Goal: Information Seeking & Learning: Check status

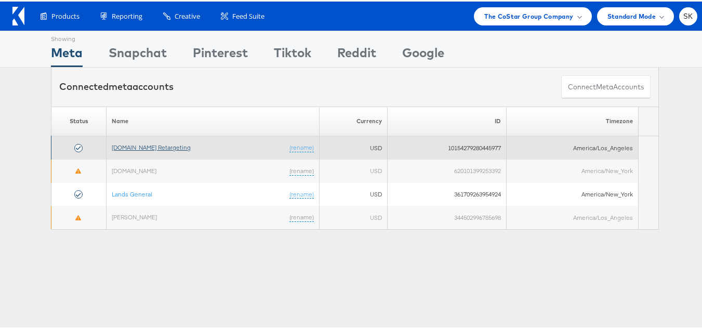
click at [131, 146] on link "[DOMAIN_NAME] Retargeting" at bounding box center [151, 146] width 79 height 8
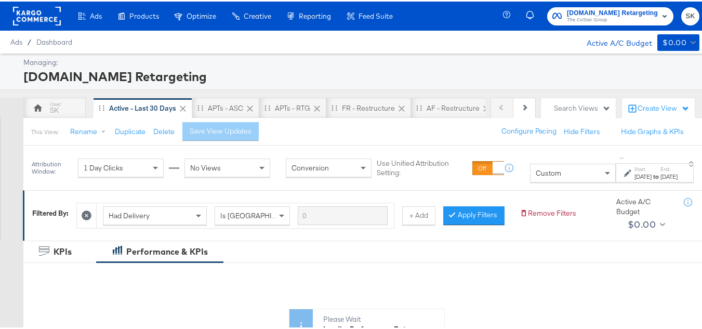
click at [577, 8] on span "[DOMAIN_NAME] Retargeting" at bounding box center [612, 11] width 91 height 11
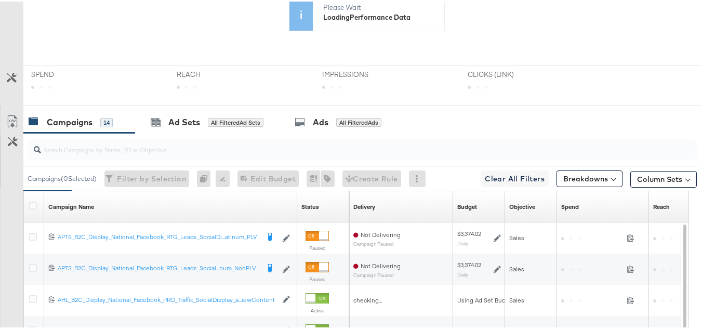
scroll to position [52, 0]
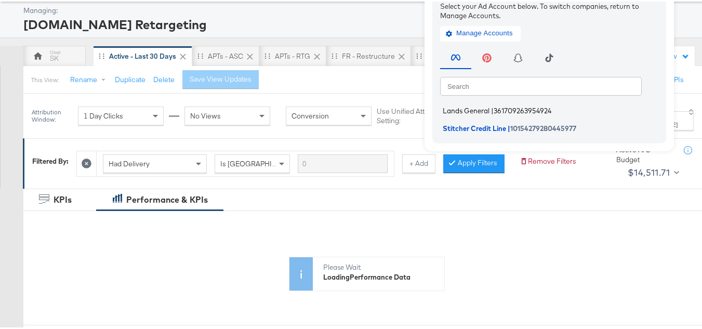
click at [464, 103] on li "Lands General | 361709263954924" at bounding box center [551, 109] width 223 height 15
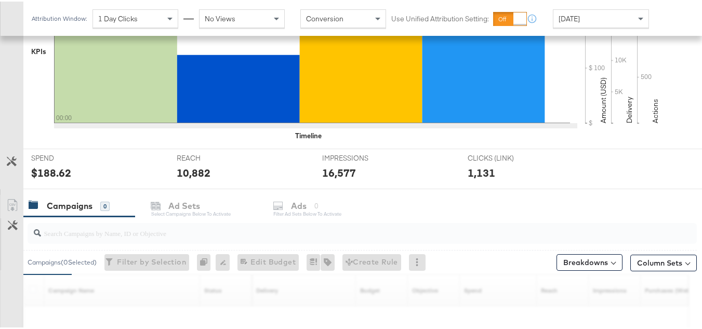
scroll to position [364, 0]
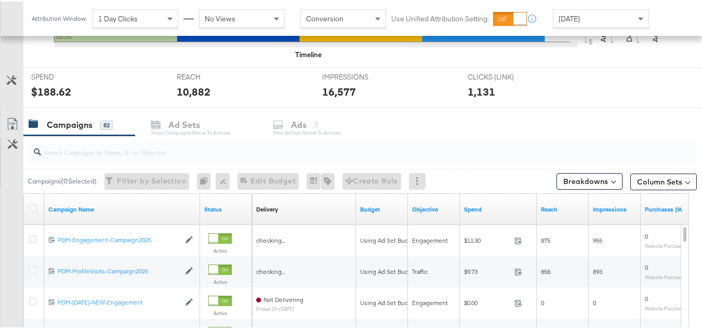
click at [115, 152] on input "search" at bounding box center [339, 146] width 596 height 20
click at [606, 21] on div "[DATE]" at bounding box center [600, 17] width 95 height 18
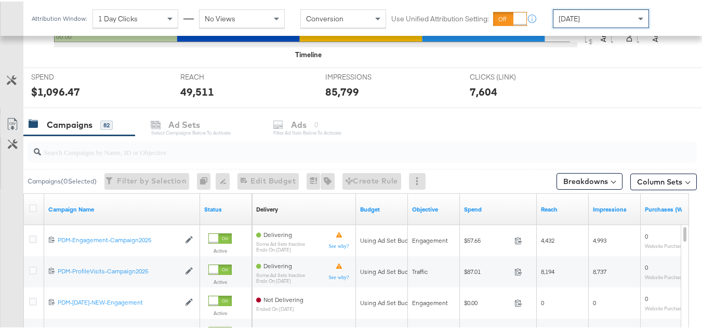
click at [180, 151] on input "search" at bounding box center [339, 146] width 596 height 20
paste input "B2C_LAND_KC_Pros_Sig"
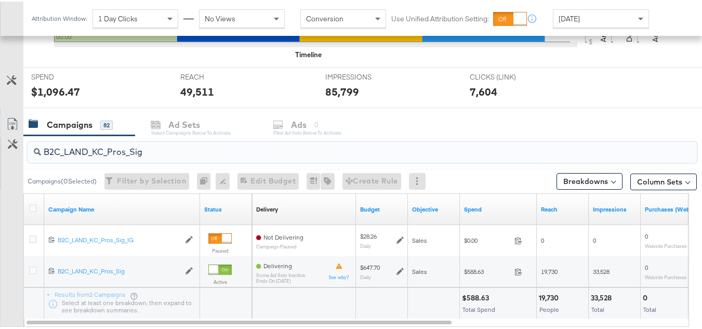
type input "B2C_LAND_KC_Pros_Sig"
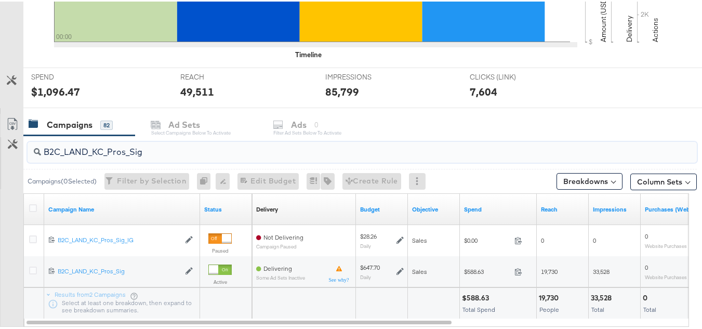
scroll to position [0, 0]
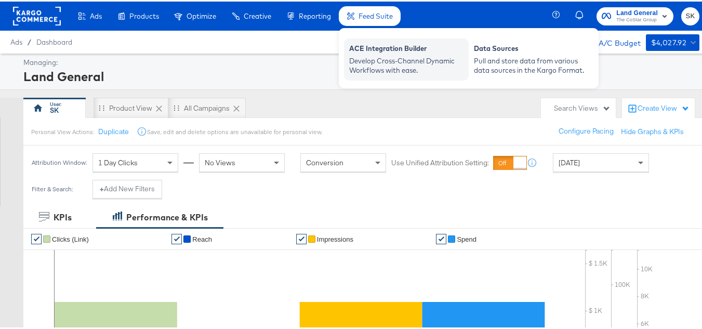
click at [369, 49] on div "ACE Integration Builder" at bounding box center [406, 48] width 114 height 12
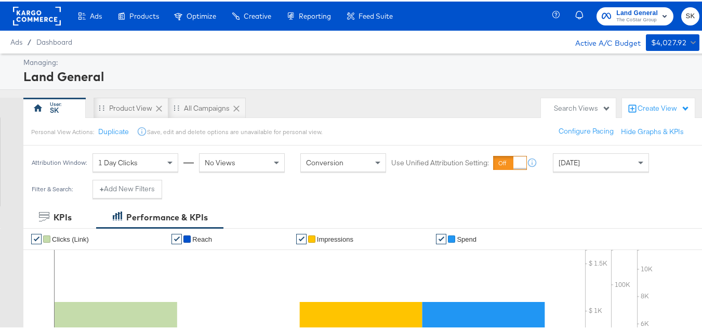
click at [39, 16] on rect at bounding box center [37, 14] width 48 height 19
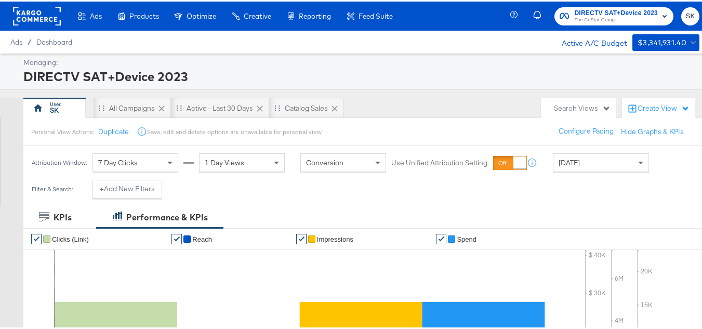
click at [38, 12] on rect at bounding box center [37, 14] width 48 height 19
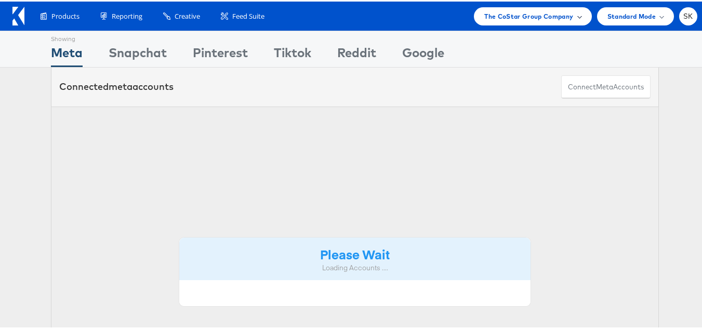
click at [519, 8] on div "The CoStar Group Company" at bounding box center [532, 15] width 117 height 18
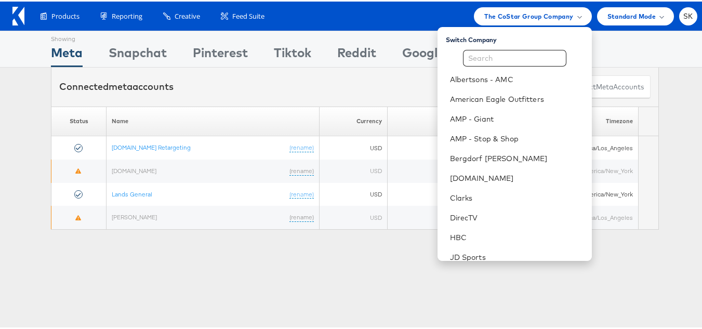
click at [308, 124] on th "Name" at bounding box center [212, 120] width 213 height 30
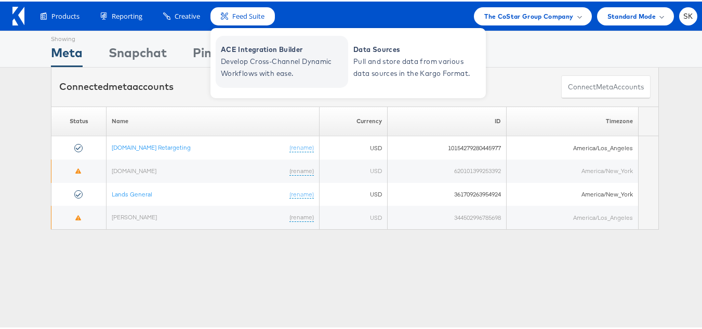
click at [259, 69] on span "Develop Cross-Channel Dynamic Workflows with ease." at bounding box center [283, 66] width 125 height 24
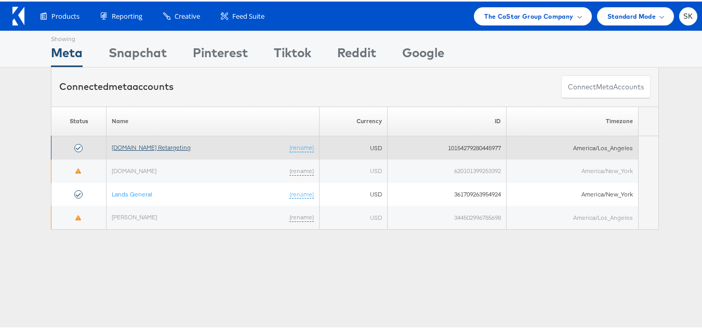
click at [146, 150] on link "Apartments.com Retargeting" at bounding box center [151, 146] width 79 height 8
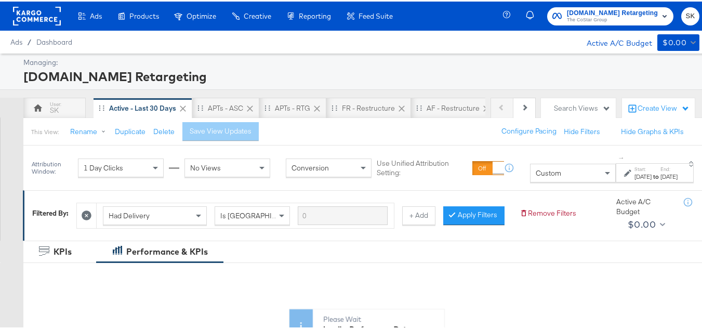
scroll to position [104, 0]
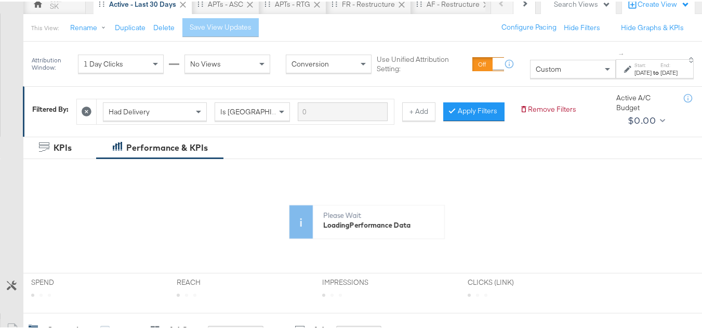
click at [550, 74] on div "Custom" at bounding box center [572, 68] width 85 height 18
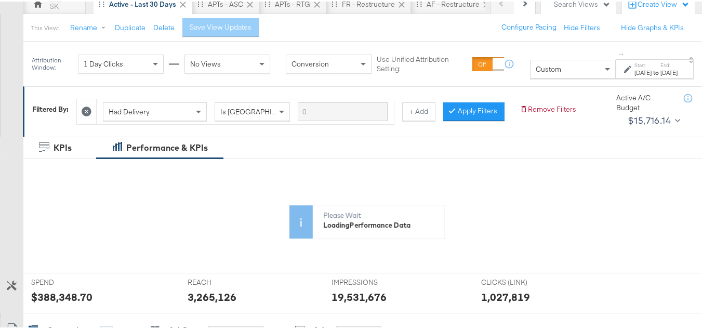
click at [651, 73] on strong "to" at bounding box center [655, 71] width 9 height 8
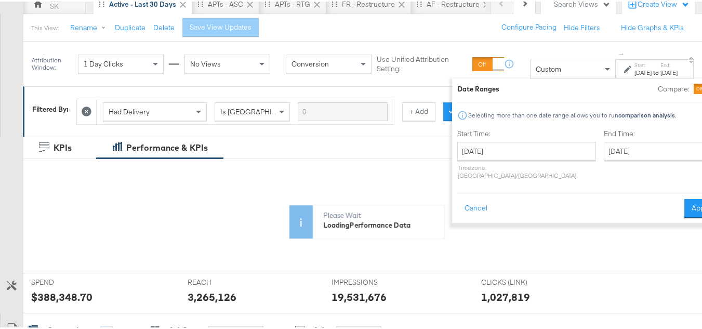
click at [538, 73] on div "Custom" at bounding box center [572, 68] width 85 height 18
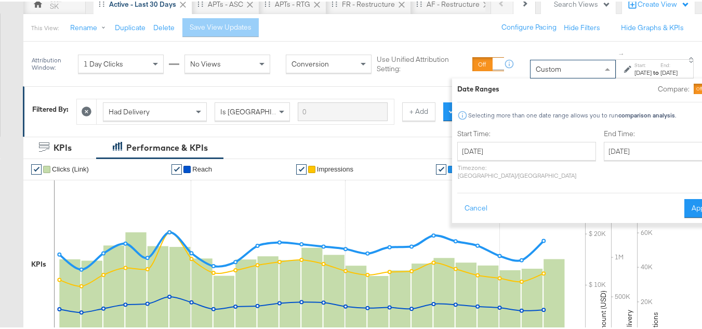
click at [557, 32] on div "Configure Pacing Hide Filters Hide Graphs & KPIs" at bounding box center [597, 26] width 207 height 19
click at [548, 76] on div "Custom" at bounding box center [572, 68] width 85 height 18
click at [457, 198] on button "Cancel" at bounding box center [475, 206] width 37 height 19
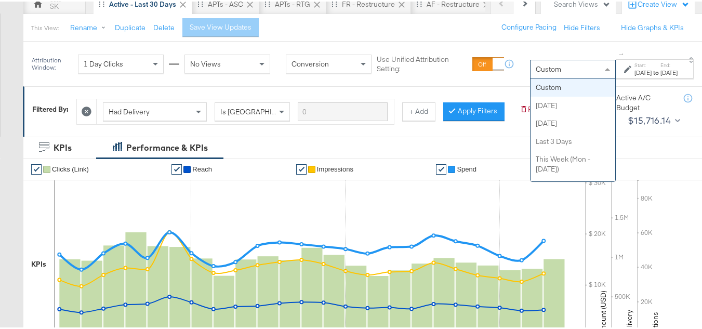
click at [548, 68] on div "Custom" at bounding box center [572, 68] width 85 height 18
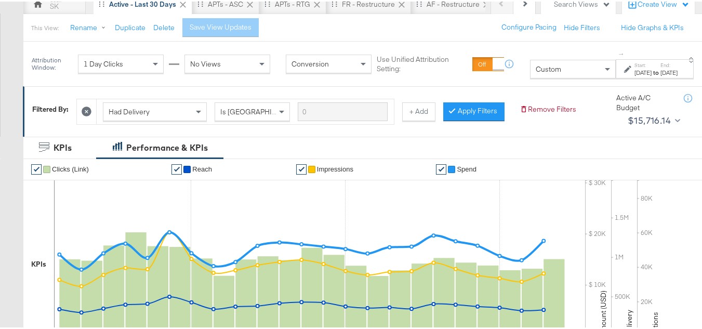
click at [634, 72] on div "Oct 8th 2025" at bounding box center [642, 71] width 17 height 8
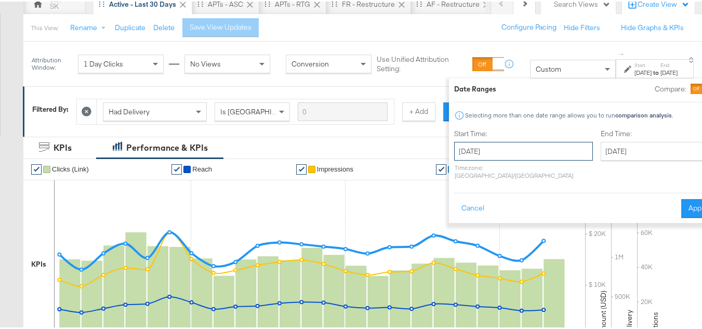
click at [515, 144] on input "October 8th 2025" at bounding box center [523, 149] width 139 height 19
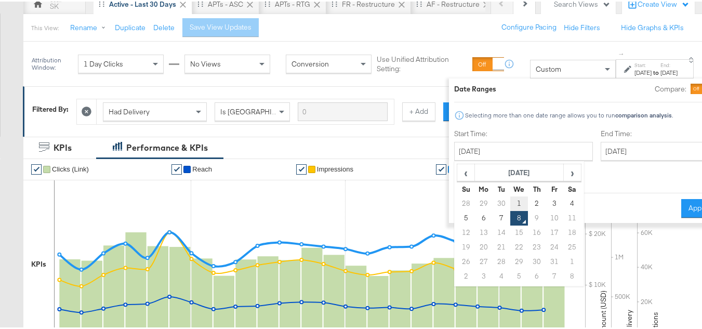
click at [510, 199] on td "1" at bounding box center [519, 202] width 18 height 15
type input "October 1st 2025"
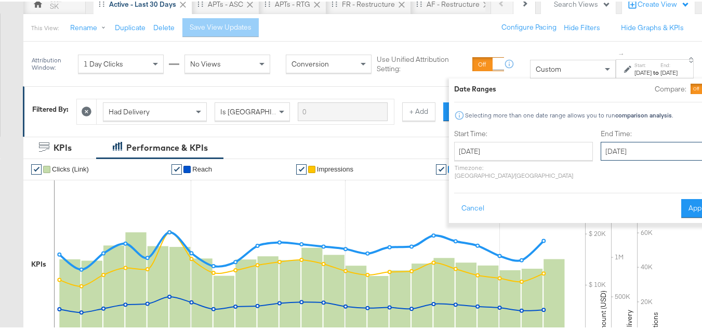
click at [604, 151] on input "October 8th 2025" at bounding box center [655, 149] width 109 height 19
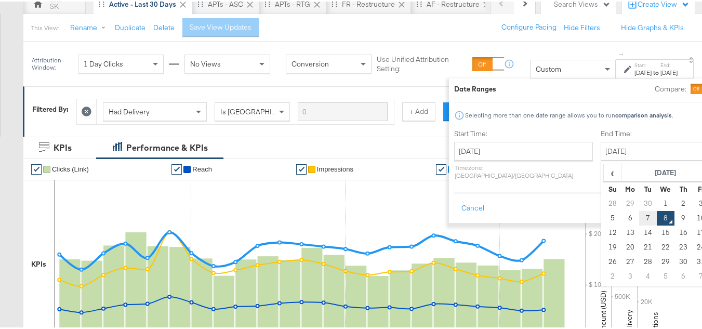
click at [639, 214] on td "7" at bounding box center [648, 216] width 18 height 15
type input "[DATE]"
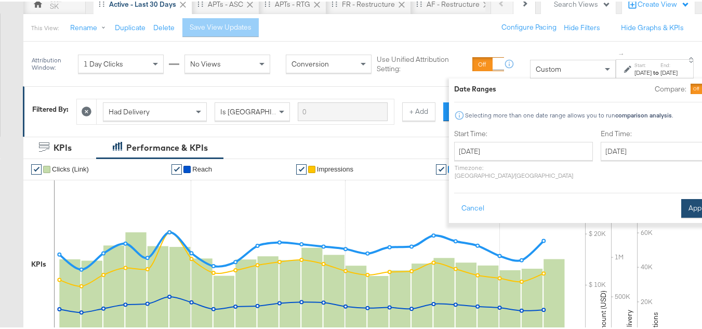
click at [681, 202] on button "Apply" at bounding box center [697, 206] width 33 height 19
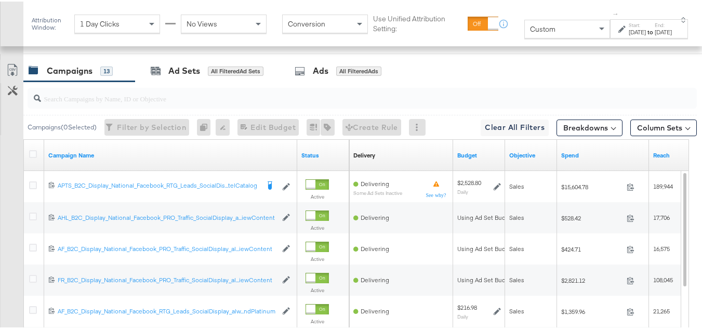
click at [96, 103] on input "search" at bounding box center [339, 93] width 596 height 20
paste input "APTS_B2C_Display_National_Facebook_RTG_Leads_SocialDisplay_Retargeting_Diamond_…"
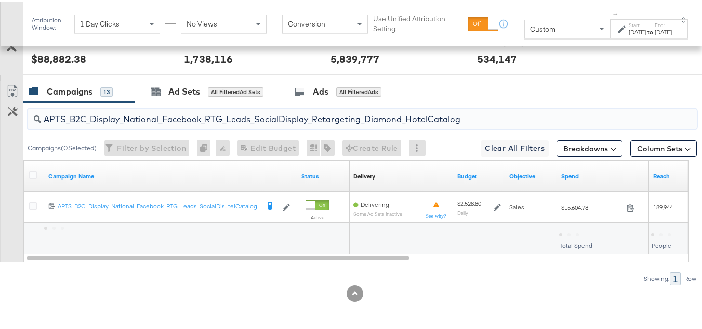
scroll to position [447, 0]
click at [100, 115] on input "APTS_B2C_Display_National_Facebook_RTG_Leads_SocialDisplay_Retargeting_Diamond_…" at bounding box center [339, 113] width 596 height 20
paste input "alwayson_Retargeting_DARE24_DiamondPlatinum"
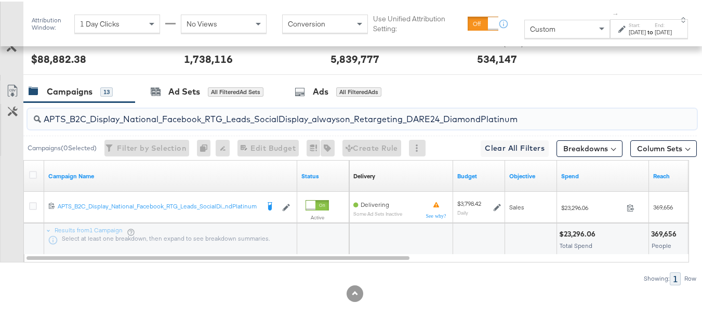
click at [106, 113] on input "APTS_B2C_Display_National_Facebook_RTG_Leads_SocialDisplay_alwayson_Retargeting…" at bounding box center [339, 113] width 596 height 20
paste input "FR_B2C_Display_National_Facebook_RTG_Leads_SocialDisplay_alwayson_Retargeting_FR"
click at [100, 123] on input "FR_B2C_Display_National_Facebook_RTG_Leads_SocialDisplay_alwayson_Retargeting_F…" at bounding box center [339, 113] width 596 height 20
paste input "AF_B2C_Display_National_Facebook_RTG_Leads_SocialDisplay_alwayson_Retargeting_AF"
click at [113, 116] on input "AF_B2C_Display_National_Facebook_RTG_Leads_SocialDisplay_alwayson_Retargeting_A…" at bounding box center [339, 113] width 596 height 20
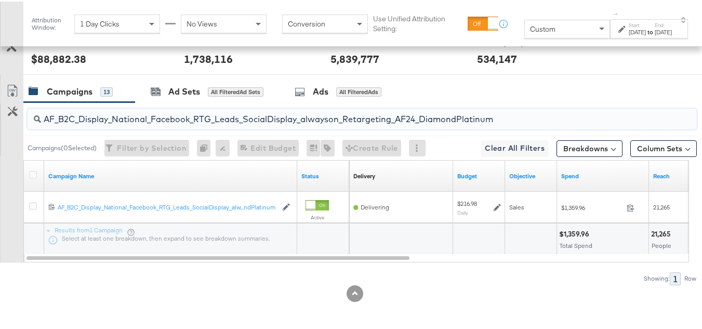
paste input "HL_B2C_Display_National_Facebook_RTG_Leads_SocialDisplay_alwayson_Retargeting_A…"
click at [124, 119] on input "AHL_B2C_Display_National_Facebook_RTG_Leads_SocialDisplay_alwayson_Retargeting_…" at bounding box center [339, 113] width 596 height 20
paste input "PTS_B2C_Display_National_Facebook_PRO_Traffic_SocialDisplay_alwayson_ASC_DARE24…"
type input "APTS_B2C_Display_National_Facebook_PRO_Traffic_SocialDisplay_alwayson_ASC_DARE2…"
click at [32, 175] on icon at bounding box center [33, 173] width 8 height 8
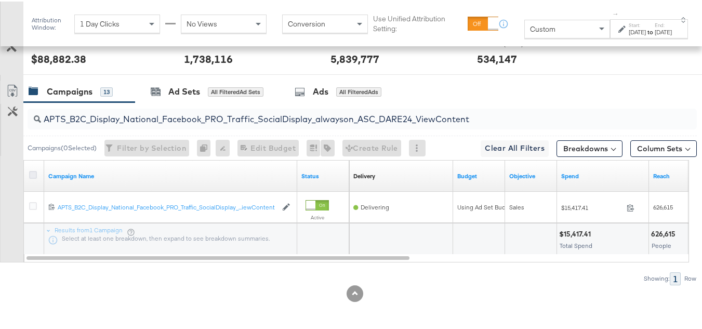
click at [0, 0] on input "checkbox" at bounding box center [0, 0] width 0 height 0
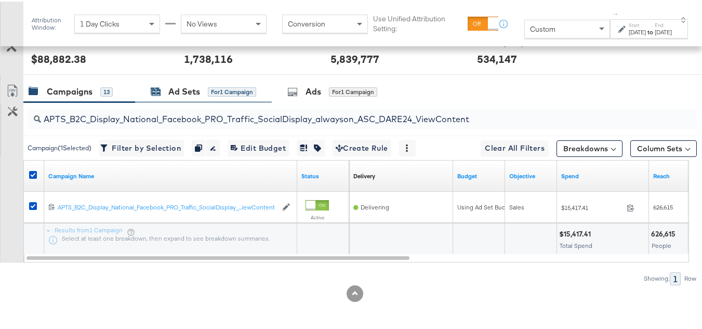
click at [165, 94] on div "Ad Sets for 1 Campaign" at bounding box center [203, 90] width 105 height 12
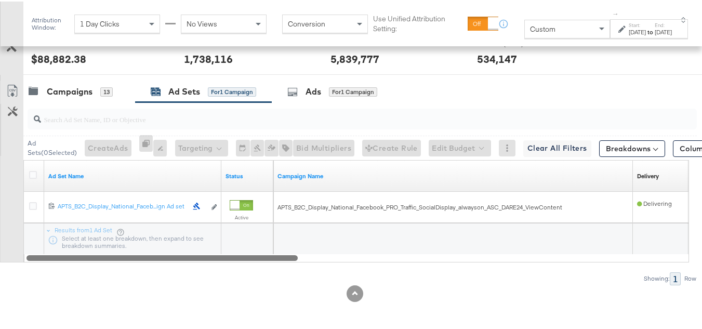
drag, startPoint x: 219, startPoint y: 261, endPoint x: 228, endPoint y: 257, distance: 9.8
click at [226, 259] on div "Ad Sets ( 0 Selected) Create Ads At least one ad set must be selected 0 Rename …" at bounding box center [348, 192] width 697 height 182
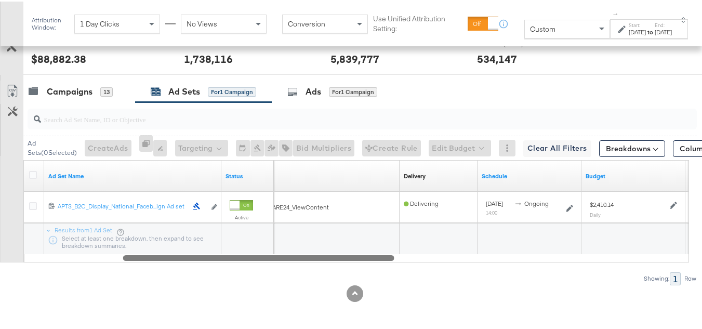
drag, startPoint x: 228, startPoint y: 256, endPoint x: 109, endPoint y: 258, distance: 119.5
click at [123, 258] on div at bounding box center [258, 255] width 271 height 9
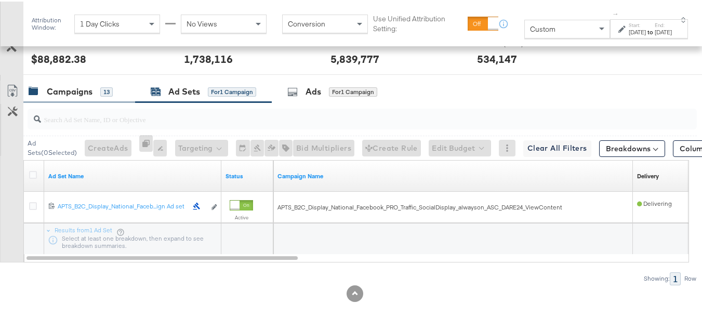
click at [72, 90] on div "Campaigns" at bounding box center [70, 90] width 46 height 12
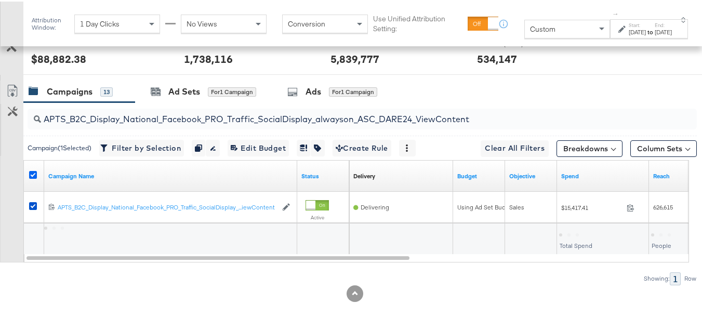
click at [30, 176] on icon at bounding box center [33, 173] width 8 height 8
click at [0, 0] on input "checkbox" at bounding box center [0, 0] width 0 height 0
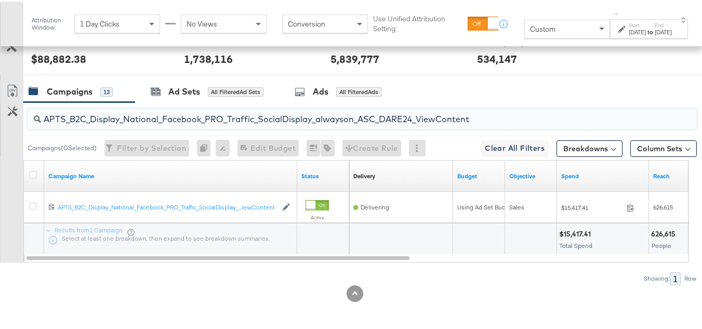
click at [137, 115] on input "APTS_B2C_Display_National_Facebook_PRO_Traffic_SocialDisplay_alwayson_ASC_DARE2…" at bounding box center [339, 113] width 596 height 20
paste input "Leads_SocialDisplay_alwayson_ASC_DARE24_Purchase"
type input "APTS_B2C_Display_National_Facebook_PRO_Leads_SocialDisplay_alwayson_ASC_DARE24_…"
click at [29, 174] on div at bounding box center [34, 174] width 19 height 19
click at [30, 174] on icon at bounding box center [33, 173] width 8 height 8
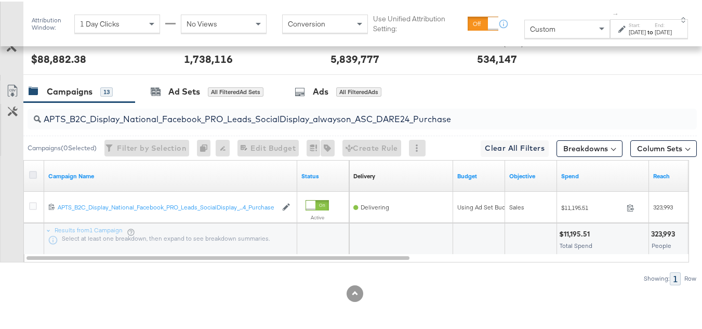
click at [0, 0] on input "checkbox" at bounding box center [0, 0] width 0 height 0
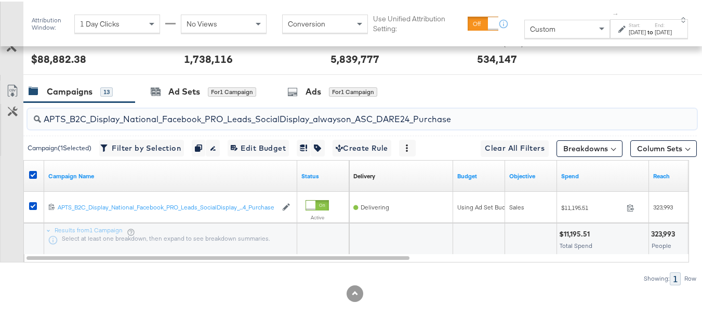
click at [185, 108] on input "APTS_B2C_Display_National_Facebook_PRO_Leads_SocialDisplay_alwayson_ASC_DARE24_…" at bounding box center [339, 113] width 596 height 20
click at [193, 83] on div "Ad Sets for 1 Campaign" at bounding box center [203, 90] width 137 height 22
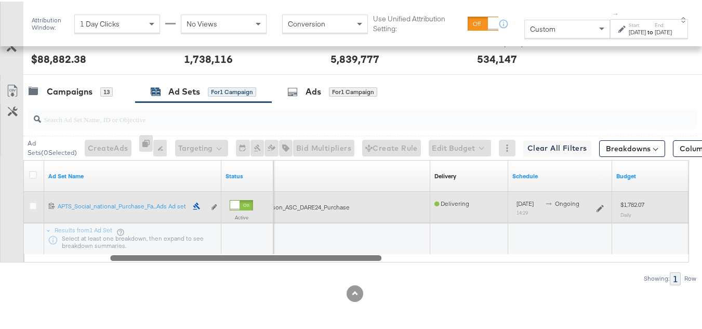
drag, startPoint x: 204, startPoint y: 259, endPoint x: 97, endPoint y: 218, distance: 114.6
click at [98, 246] on div "Ad Set Name Status Campaign Name Delivery Sorting Unavailable Schedule Budget 1…" at bounding box center [355, 209] width 665 height 102
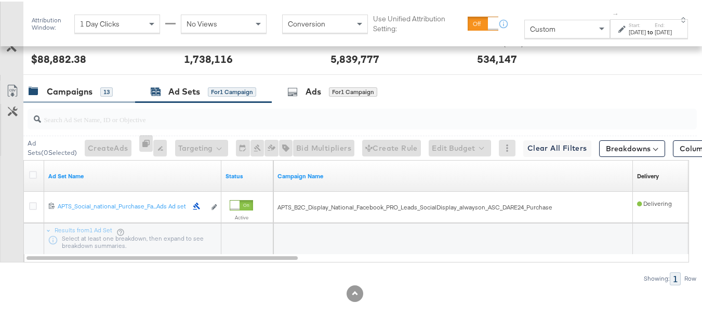
click at [103, 98] on div "Campaigns 13" at bounding box center [79, 90] width 112 height 22
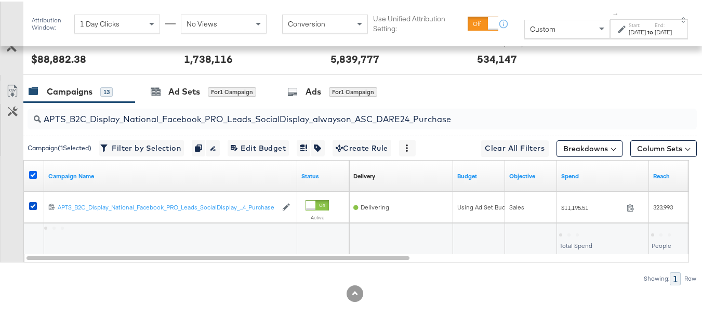
click at [33, 173] on icon at bounding box center [33, 173] width 8 height 8
click at [0, 0] on input "checkbox" at bounding box center [0, 0] width 0 height 0
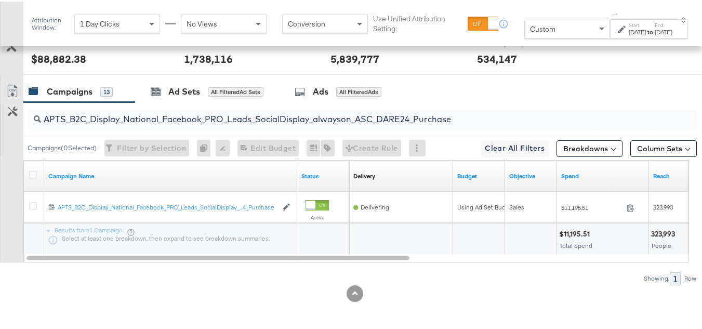
click at [111, 119] on input "APTS_B2C_Display_National_Facebook_PRO_Leads_SocialDisplay_alwayson_ASC_DARE24_…" at bounding box center [339, 113] width 596 height 20
paste input "F_B2C_Display_National_Facebook_PRO_Traffic_SocialDisplay_alwayson_ASC_AF24_Vie…"
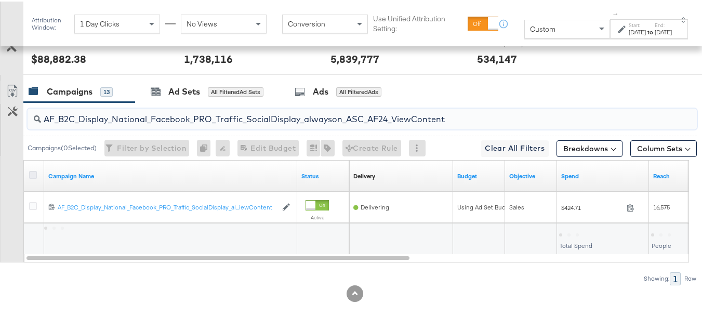
type input "AF_B2C_Display_National_Facebook_PRO_Traffic_SocialDisplay_alwayson_ASC_AF24_Vi…"
click at [31, 172] on icon at bounding box center [33, 173] width 8 height 8
click at [0, 0] on input "checkbox" at bounding box center [0, 0] width 0 height 0
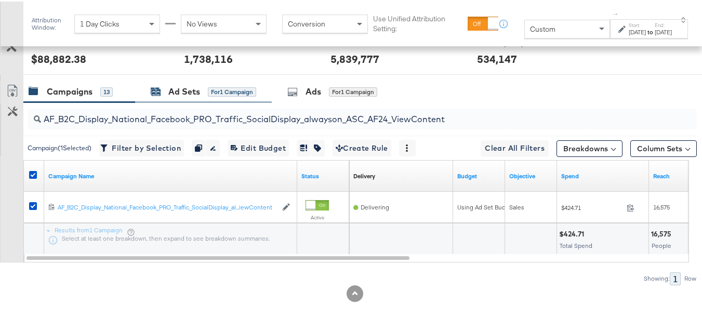
click at [165, 92] on div "Ad Sets for 1 Campaign" at bounding box center [203, 90] width 105 height 12
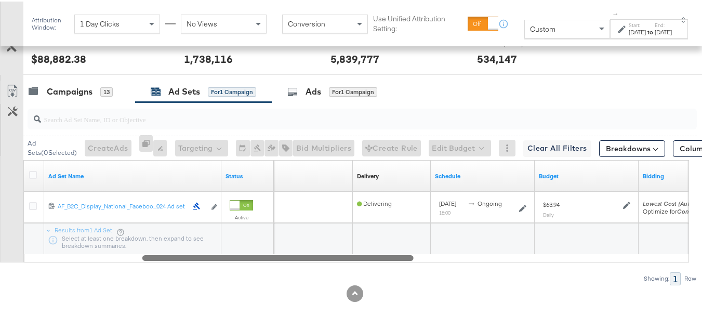
drag, startPoint x: 183, startPoint y: 258, endPoint x: 58, endPoint y: 258, distance: 125.2
click at [142, 258] on div at bounding box center [277, 255] width 271 height 9
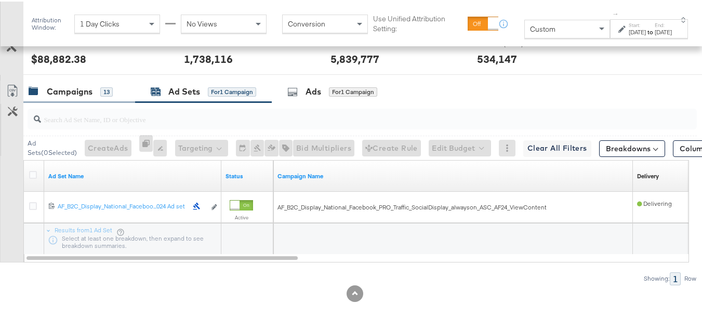
click at [54, 91] on div "Campaigns" at bounding box center [70, 90] width 46 height 12
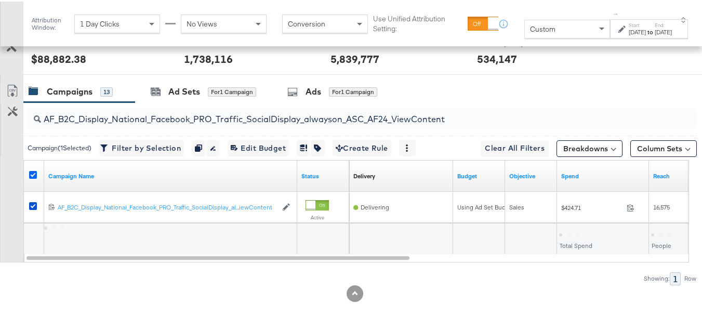
click at [34, 169] on icon at bounding box center [33, 173] width 8 height 8
click at [0, 0] on input "checkbox" at bounding box center [0, 0] width 0 height 0
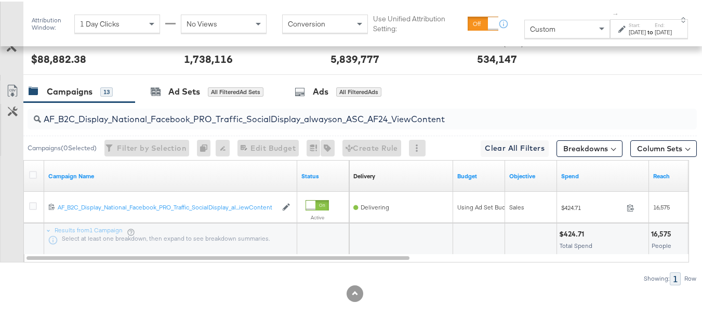
click at [139, 114] on input "AF_B2C_Display_National_Facebook_PRO_Traffic_SocialDisplay_alwayson_ASC_AF24_Vi…" at bounding box center [339, 113] width 596 height 20
paste input "FR_B2C_Display_National_Facebook_PRO_Traffic_SocialDisplay_alwayson_ASC_FR"
type input "FR_B2C_Display_National_Facebook_PRO_Traffic_SocialDisplay_alwayson_ASC_FR24_Vi…"
click at [33, 174] on icon at bounding box center [33, 173] width 8 height 8
click at [0, 0] on input "checkbox" at bounding box center [0, 0] width 0 height 0
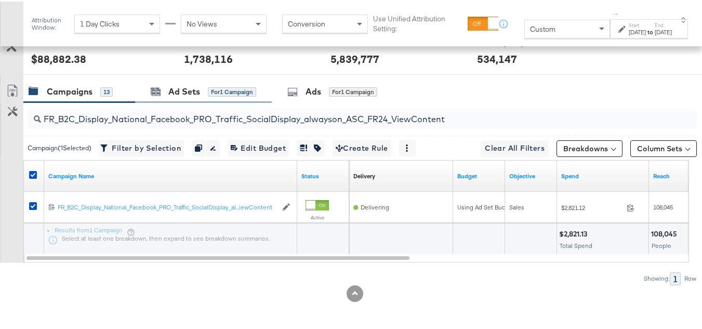
click at [163, 97] on div "Ad Sets for 1 Campaign" at bounding box center [203, 90] width 137 height 22
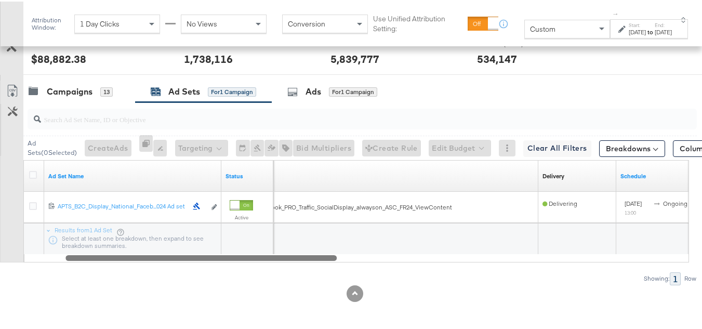
drag, startPoint x: 249, startPoint y: 254, endPoint x: 72, endPoint y: 128, distance: 216.9
click at [77, 272] on div "Ad Sets ( 0 Selected) Create Ads At least one ad set must be selected 0 Rename …" at bounding box center [348, 192] width 697 height 182
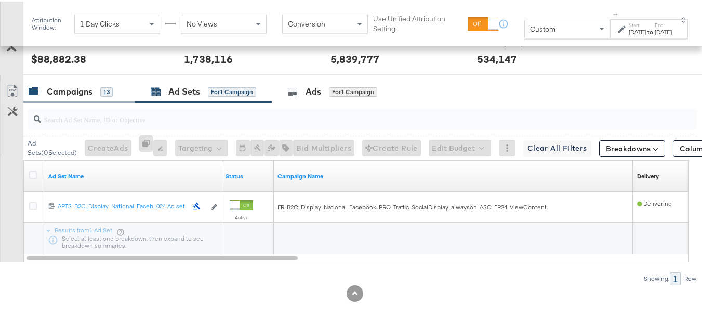
click at [68, 94] on div "Campaigns" at bounding box center [70, 90] width 46 height 12
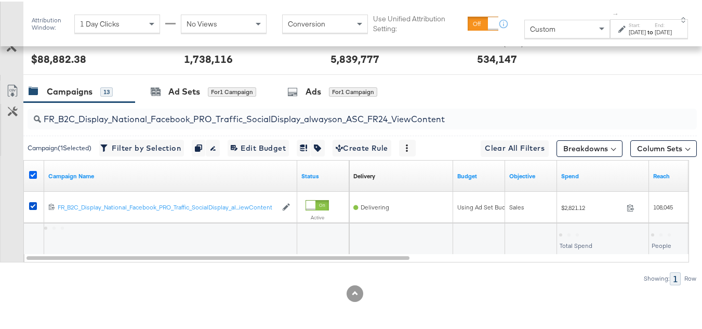
click at [33, 174] on icon at bounding box center [33, 173] width 8 height 8
click at [0, 0] on input "checkbox" at bounding box center [0, 0] width 0 height 0
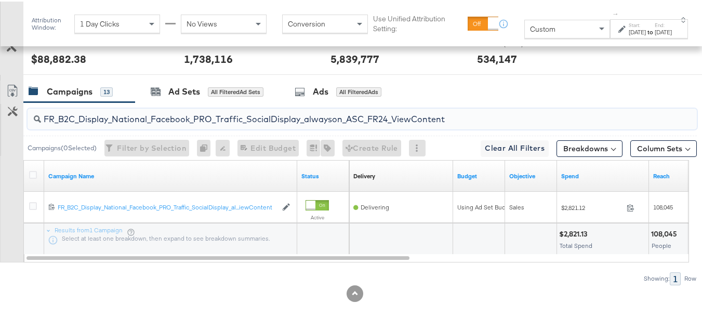
click at [151, 122] on input "FR_B2C_Display_National_Facebook_PRO_Traffic_SocialDisplay_alwayson_ASC_FR24_Vi…" at bounding box center [339, 113] width 596 height 20
paste input "AHL_B2C_Display_National_Facebook_PRO_Traffic_SocialDisplay_alwayson_ASC_AHL"
type input "AHL_B2C_Display_National_Facebook_PRO_Traffic_SocialDisplay_alwayson_ASC_AHL24_…"
click at [29, 174] on icon at bounding box center [33, 173] width 8 height 8
click at [0, 0] on input "checkbox" at bounding box center [0, 0] width 0 height 0
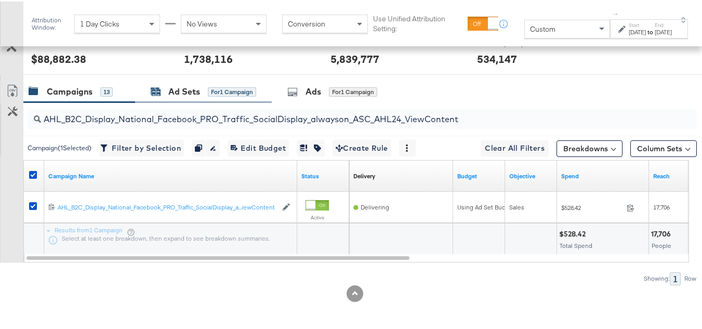
click at [186, 90] on div "Ad Sets" at bounding box center [184, 90] width 32 height 12
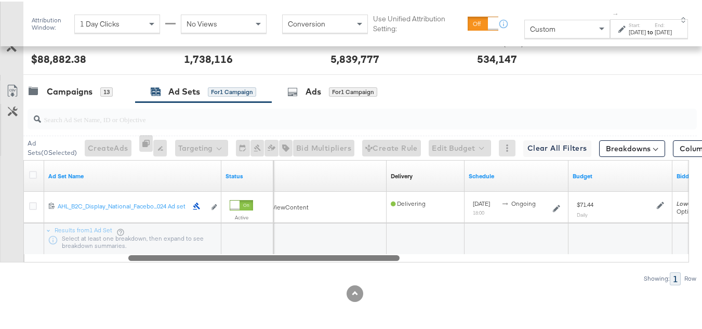
drag, startPoint x: 256, startPoint y: 256, endPoint x: 124, endPoint y: 255, distance: 131.9
click at [128, 258] on div at bounding box center [263, 255] width 271 height 9
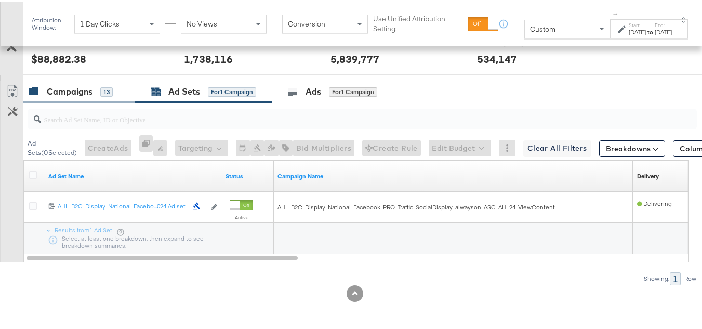
click at [101, 95] on div "13" at bounding box center [106, 90] width 12 height 9
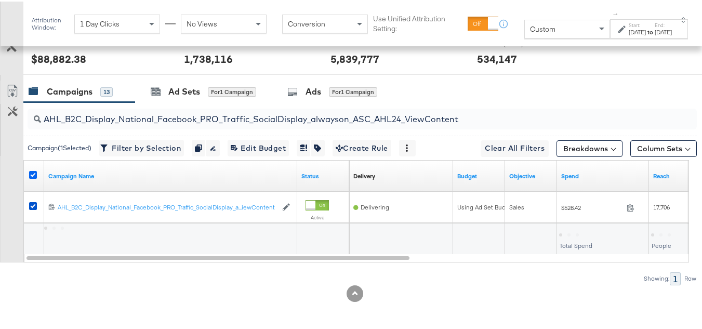
click at [30, 172] on icon at bounding box center [33, 173] width 8 height 8
click at [0, 0] on input "checkbox" at bounding box center [0, 0] width 0 height 0
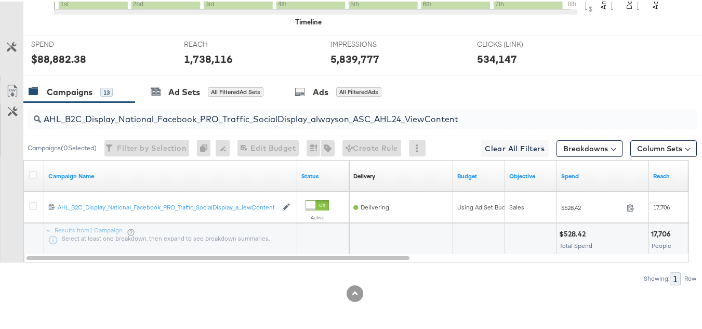
scroll to position [0, 0]
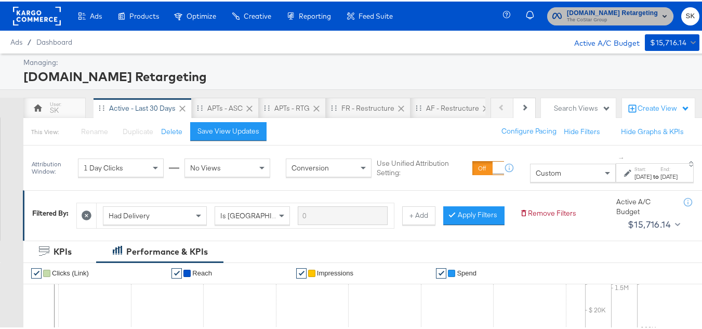
click at [571, 20] on span "The CoStar Group" at bounding box center [612, 19] width 91 height 8
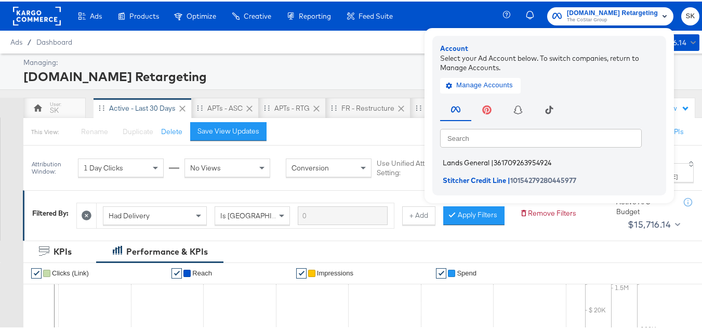
click at [460, 158] on span "Lands General" at bounding box center [466, 161] width 47 height 8
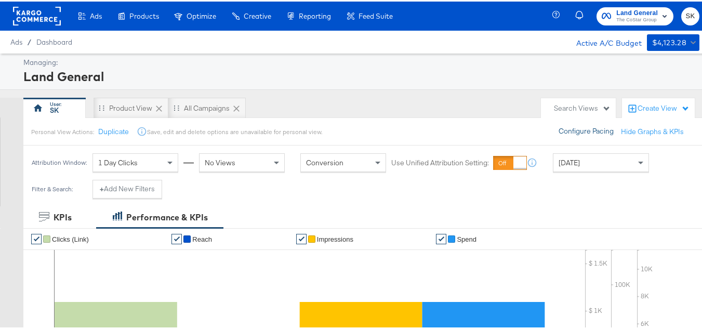
scroll to position [104, 0]
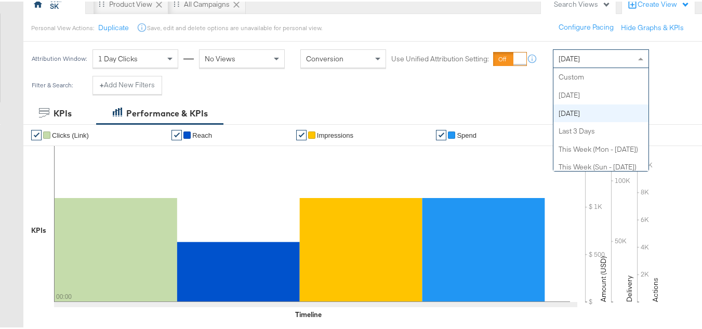
click at [594, 57] on div "[DATE]" at bounding box center [600, 57] width 95 height 18
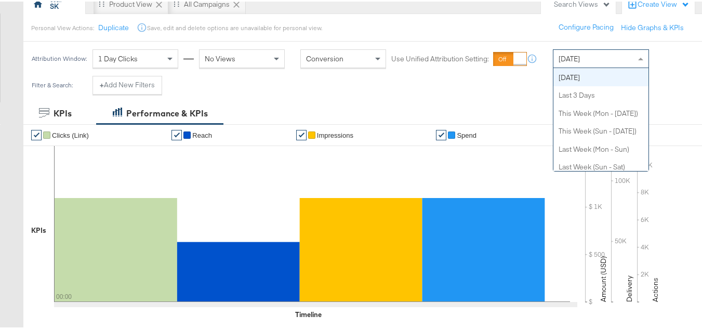
scroll to position [0, 0]
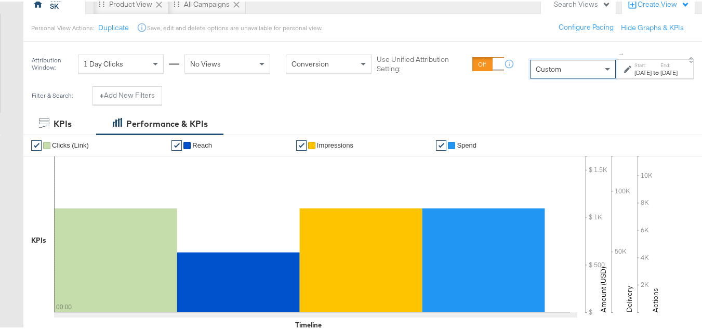
click at [634, 70] on div "[DATE]" at bounding box center [642, 71] width 17 height 8
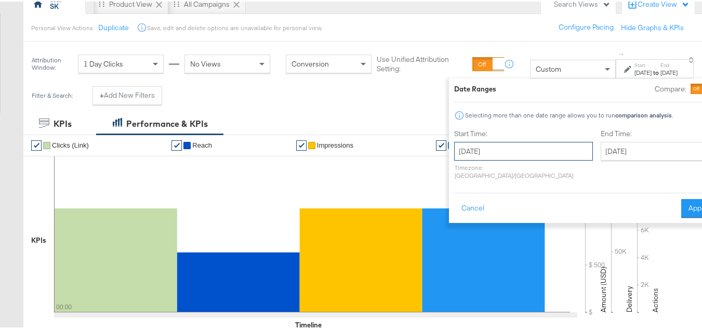
click at [505, 156] on input "October 8th 2025" at bounding box center [523, 149] width 139 height 19
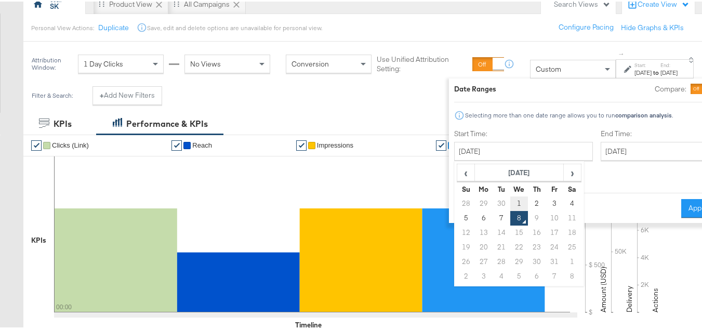
click at [510, 201] on td "1" at bounding box center [519, 202] width 18 height 15
type input "October 1st 2025"
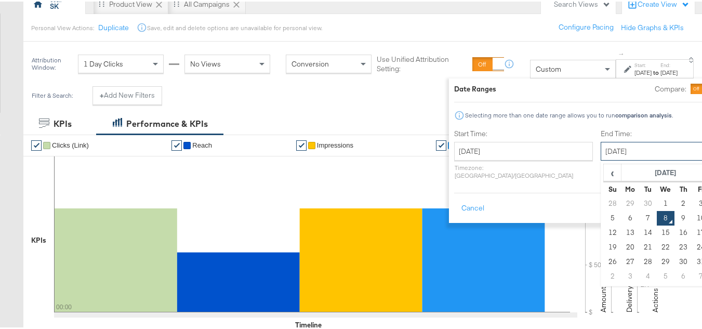
click at [601, 142] on input "October 8th 2025" at bounding box center [655, 149] width 109 height 19
click at [639, 214] on td "7" at bounding box center [648, 216] width 18 height 15
type input "October 7th 2025"
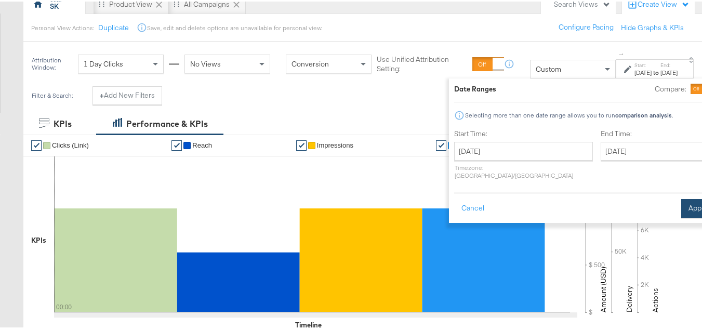
click at [681, 197] on button "Apply" at bounding box center [697, 206] width 33 height 19
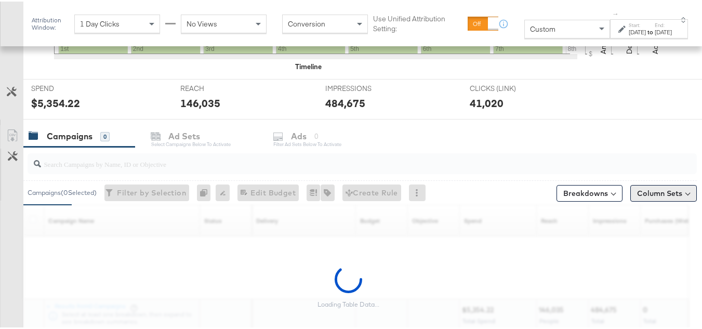
scroll to position [364, 0]
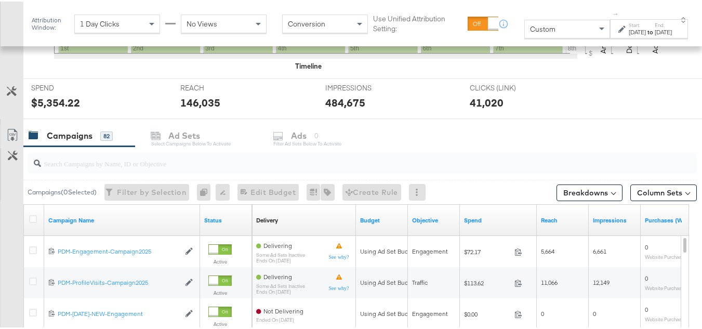
click at [110, 160] on input "search" at bounding box center [339, 158] width 596 height 20
paste input "B2C_LAND_KC_RT_Sig_24"
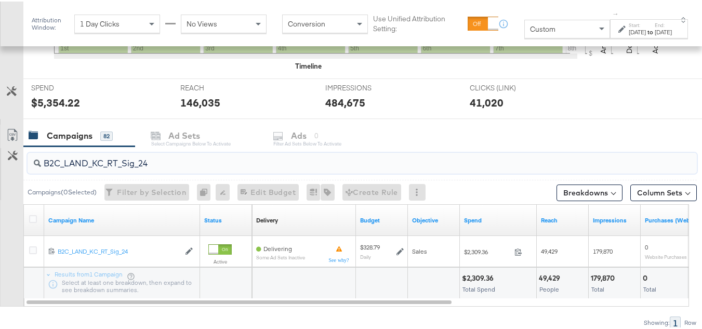
click at [165, 164] on input "B2C_LAND_KC_RT_Sig_24" at bounding box center [339, 158] width 596 height 20
paste input "B_Ecommerce_KC_Retargeting_LW&LOA_Traffic"
click at [126, 158] on input "B2B_Ecommerce_KC_Retargeting_LW&LOA_Traffic" at bounding box center [339, 158] width 596 height 20
paste input "KC_Retargeting_Prospects & Clients_Conversions"
click at [128, 148] on input "B2B_KC_Retargeting_Prospects & Clients_Conversions" at bounding box center [339, 158] width 596 height 20
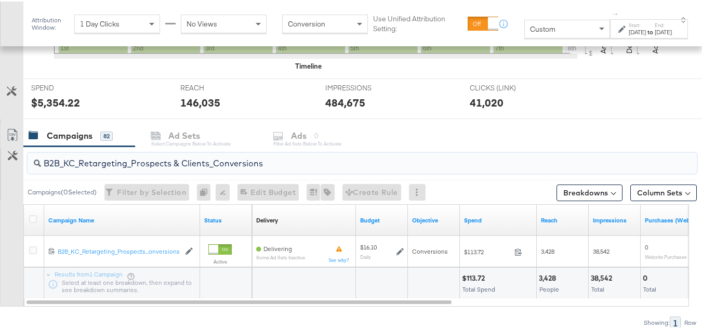
click at [128, 166] on input "B2B_KC_Retargeting_Prospects & Clients_Conversions" at bounding box center [339, 158] width 596 height 20
paste input "C_LAND_KC_Pros_Sig"
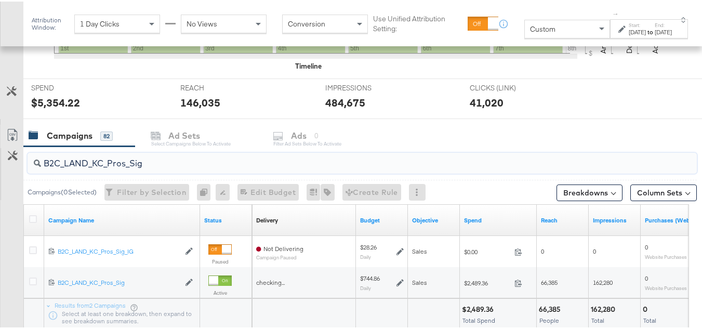
type input "B2C_LAND_KC_Pros_Sig"
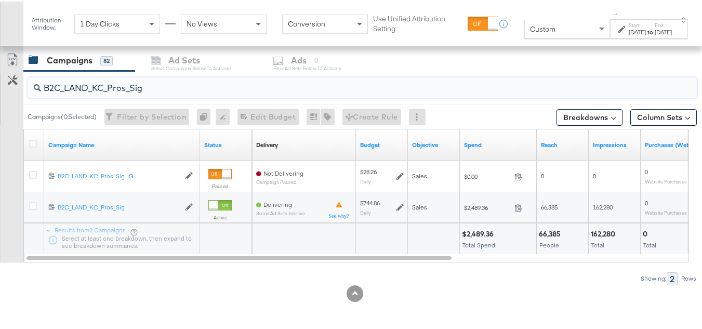
scroll to position [0, 0]
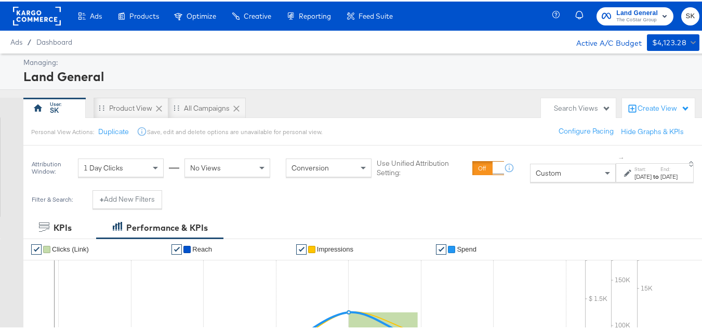
click at [46, 6] on rect at bounding box center [37, 14] width 48 height 19
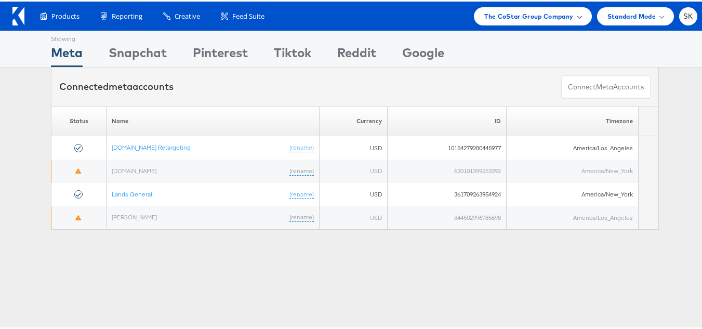
click at [492, 21] on div "The CoStar Group Company" at bounding box center [532, 15] width 117 height 18
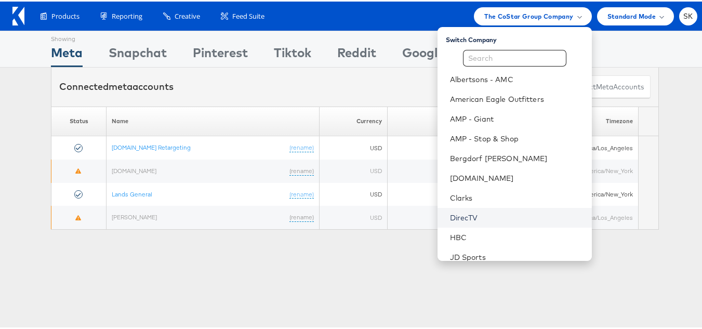
click at [460, 211] on link "DirecTV" at bounding box center [517, 216] width 134 height 10
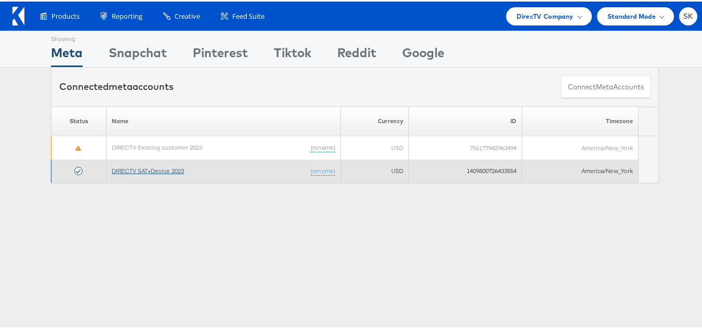
click at [150, 168] on link "DIRECTV SAT+Device 2023" at bounding box center [148, 169] width 72 height 8
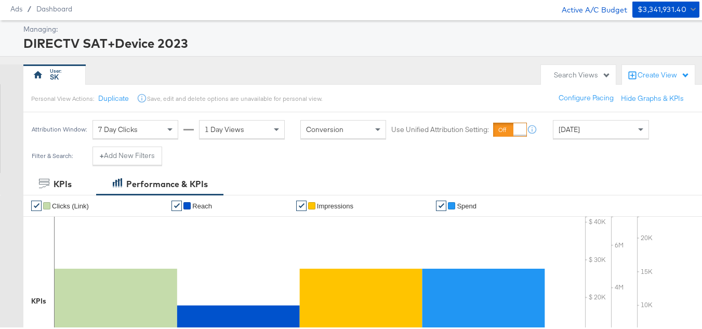
scroll to position [52, 0]
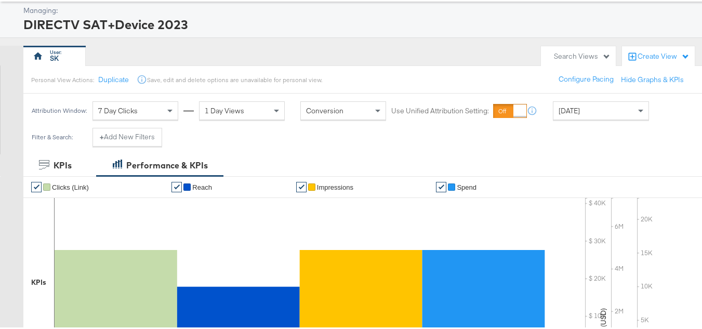
click at [596, 105] on div "[DATE]" at bounding box center [600, 109] width 95 height 18
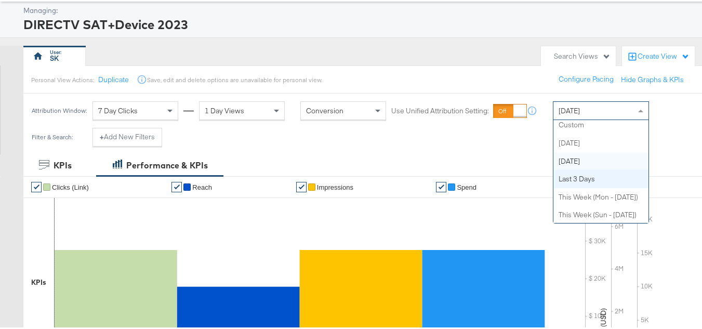
scroll to position [0, 0]
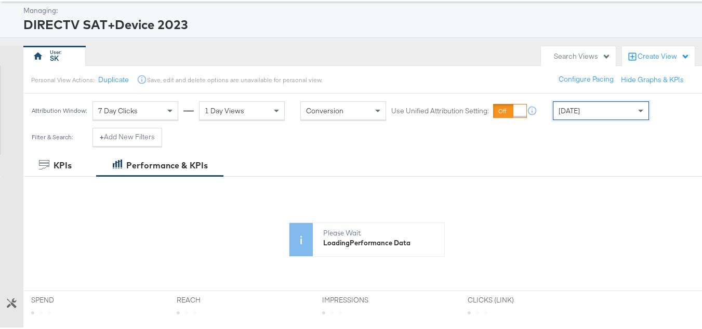
click at [606, 115] on div "[DATE]" at bounding box center [600, 109] width 95 height 18
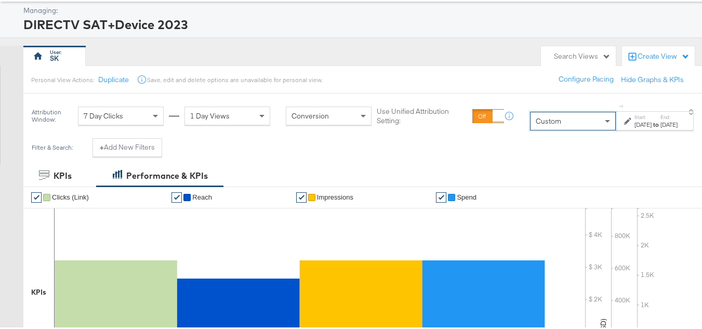
click at [634, 117] on label "Start:" at bounding box center [642, 115] width 17 height 7
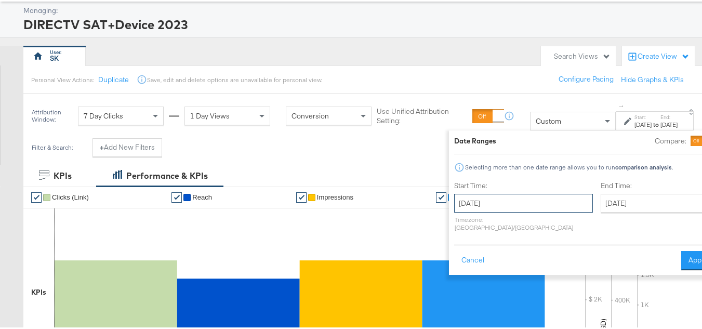
click at [483, 205] on input "October 8th 2025" at bounding box center [523, 201] width 139 height 19
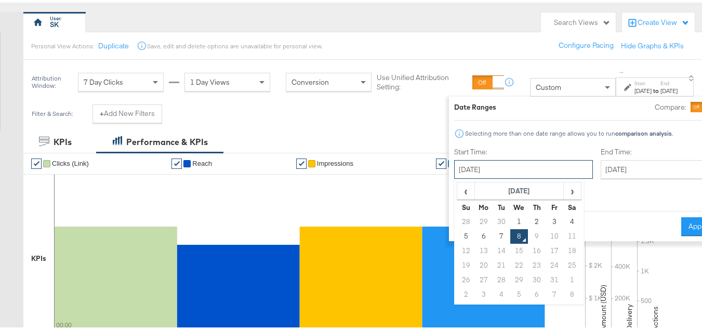
scroll to position [104, 0]
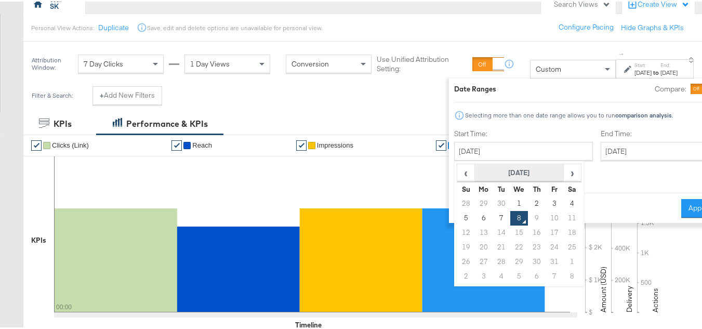
click at [514, 164] on th "October 2025" at bounding box center [519, 172] width 89 height 18
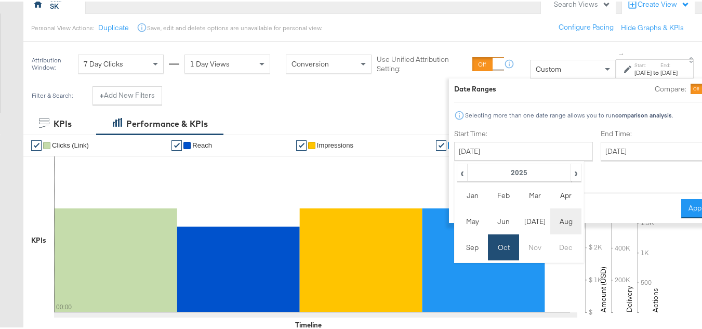
click at [550, 217] on td "Aug" at bounding box center [565, 220] width 31 height 26
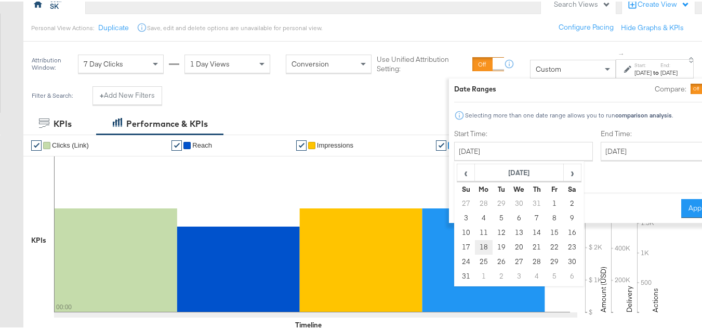
click at [475, 247] on td "18" at bounding box center [484, 245] width 18 height 15
type input "August 18th 2025"
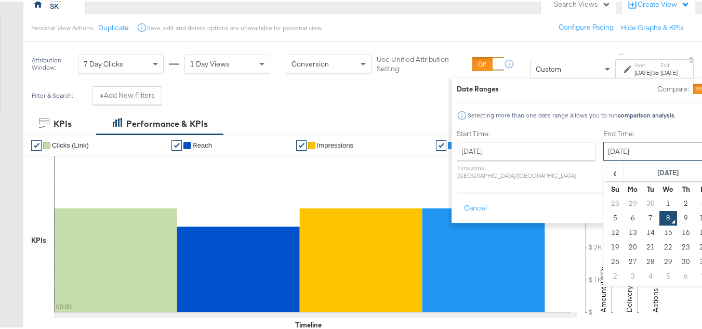
click at [603, 149] on input "October 8th 2025" at bounding box center [657, 149] width 109 height 19
click at [642, 216] on td "7" at bounding box center [651, 216] width 18 height 15
type input "October 7th 2025"
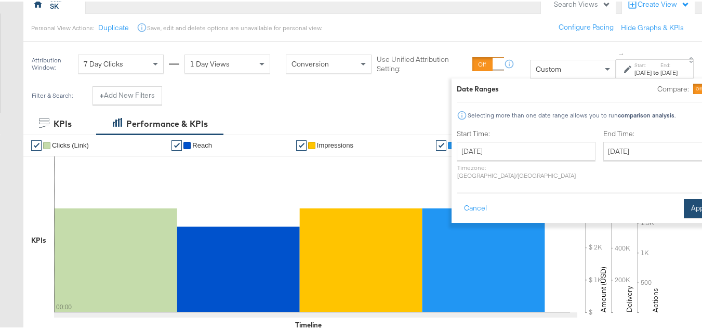
click at [684, 197] on button "Apply" at bounding box center [700, 206] width 33 height 19
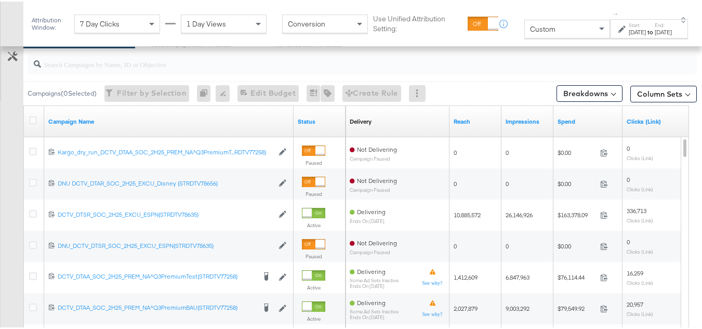
scroll to position [387, 0]
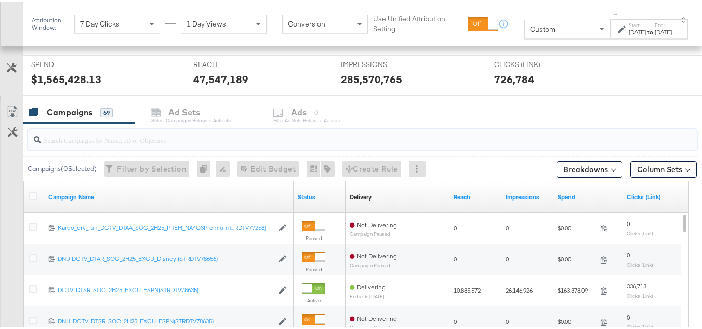
click at [125, 133] on input "search" at bounding box center [339, 134] width 596 height 20
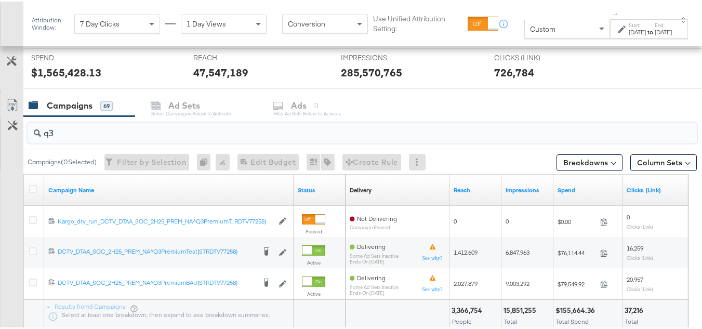
scroll to position [439, 0]
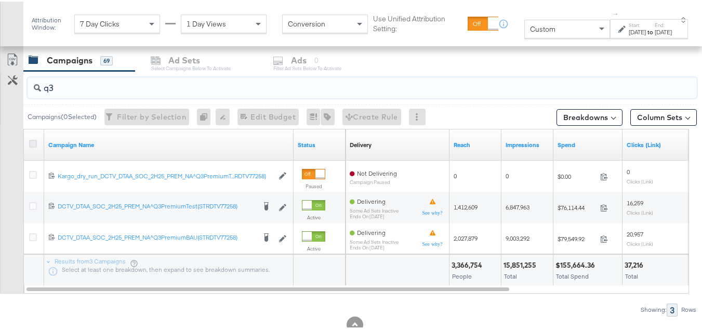
type input "q3"
click at [33, 143] on icon at bounding box center [33, 142] width 8 height 8
click at [0, 0] on input "checkbox" at bounding box center [0, 0] width 0 height 0
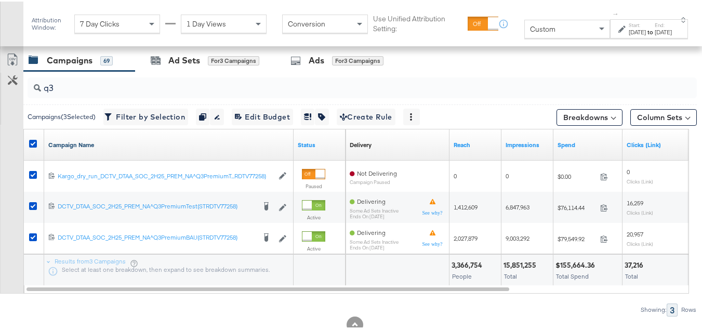
click at [103, 144] on link "Campaign Name" at bounding box center [168, 143] width 241 height 8
click at [98, 144] on link "Campaign Name ↓" at bounding box center [168, 143] width 241 height 8
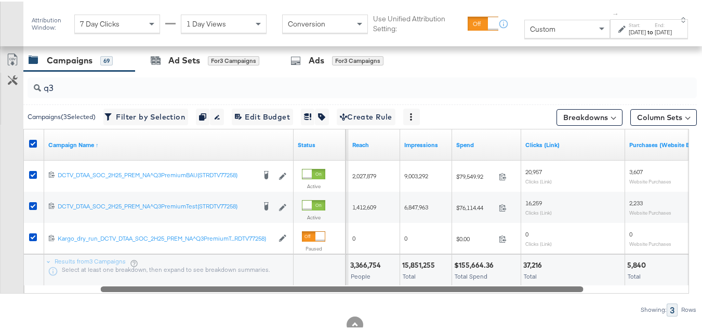
drag, startPoint x: 460, startPoint y: 286, endPoint x: 520, endPoint y: 281, distance: 60.0
click at [520, 281] on div "Campaign Name ↑ Status Delivery Sorting Unavailable Reach Impressions Spend Cli…" at bounding box center [355, 209] width 665 height 165
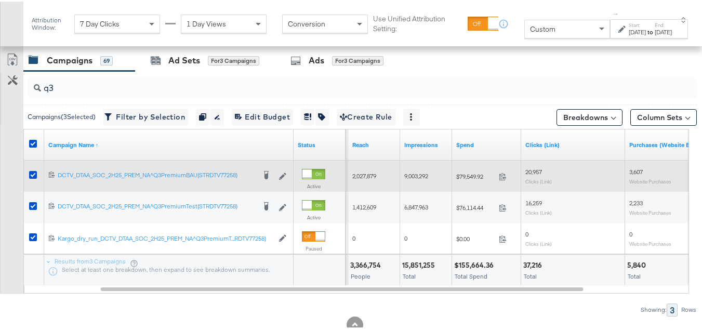
click at [468, 180] on div "$79,549.92 79549.92" at bounding box center [486, 175] width 69 height 16
copy div "$79,549.92"
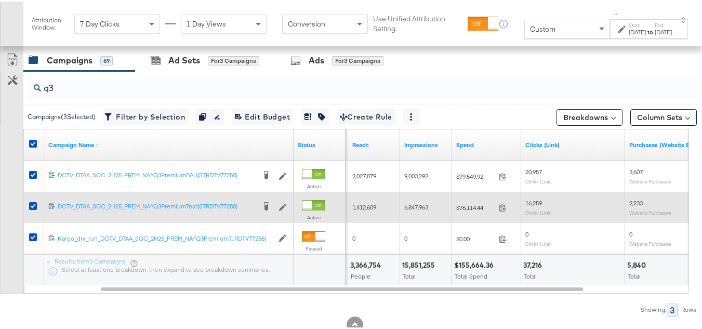
click at [466, 210] on div "$76,114.44 76114.44" at bounding box center [486, 206] width 69 height 16
copy span "76,114.44"
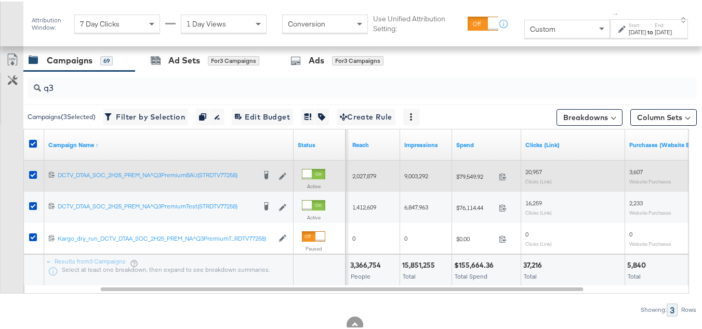
click at [369, 176] on span "2,027,879" at bounding box center [364, 174] width 24 height 8
copy span "2,027,879"
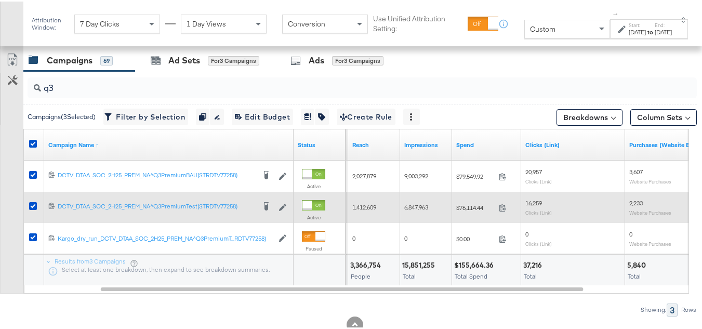
click at [351, 204] on div "1,412,609" at bounding box center [374, 205] width 52 height 17
copy span "1,412,609"
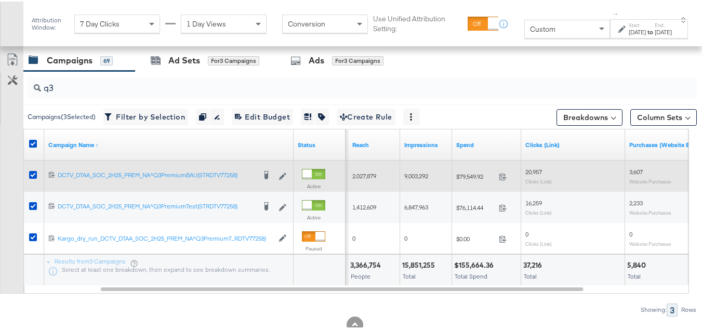
click at [439, 172] on div "9,003,292" at bounding box center [426, 174] width 44 height 8
click at [428, 172] on span "9,003,292" at bounding box center [416, 174] width 24 height 8
click at [405, 174] on span "9,003,292" at bounding box center [416, 174] width 24 height 8
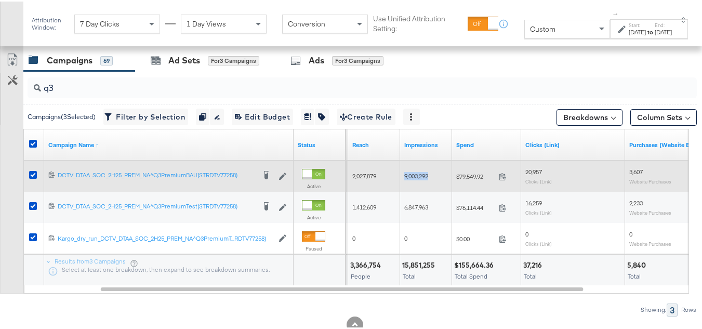
click at [405, 174] on span "9,003,292" at bounding box center [416, 174] width 24 height 8
copy span "9,003,292"
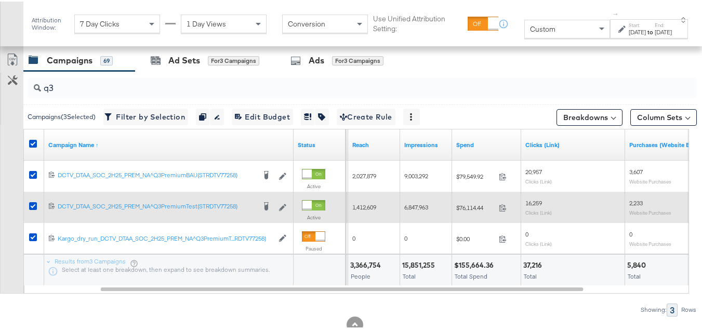
click at [406, 202] on span "6,847,963" at bounding box center [416, 206] width 24 height 8
copy span "6,847,963"
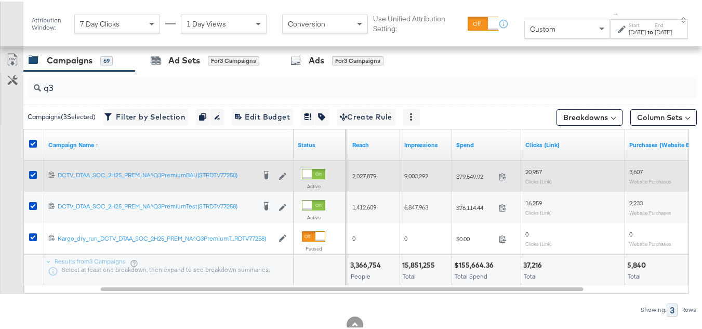
click at [536, 162] on div "20,957 Clicks (Link)" at bounding box center [573, 174] width 104 height 24
copy span "20,957"
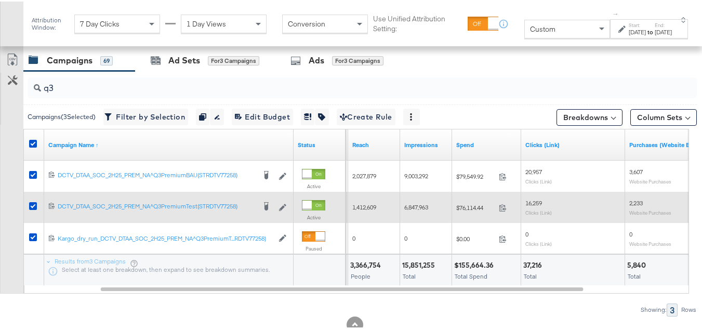
click at [534, 204] on span "16,259" at bounding box center [533, 201] width 17 height 8
copy span "16,259"
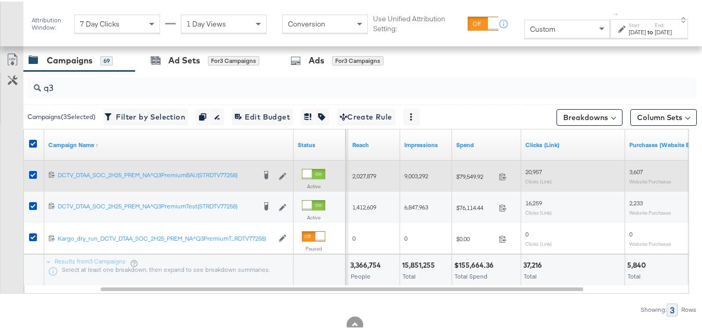
click at [633, 164] on div "3,607 Website Purchases" at bounding box center [677, 174] width 104 height 24
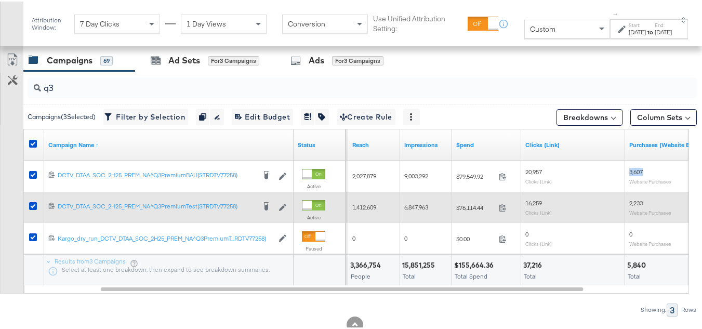
copy span "3,607"
click at [639, 199] on span "2,233" at bounding box center [636, 201] width 14 height 8
copy span "2,233"
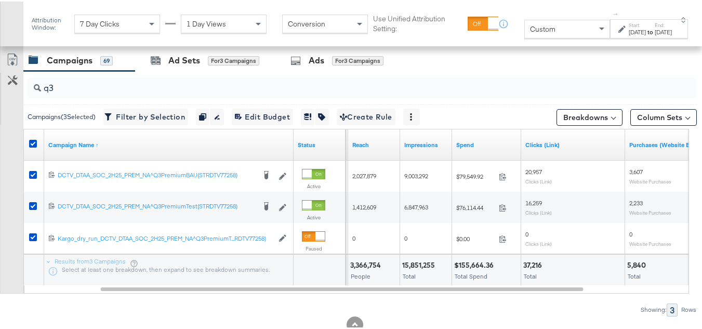
click at [604, 261] on div at bounding box center [583, 264] width 77 height 10
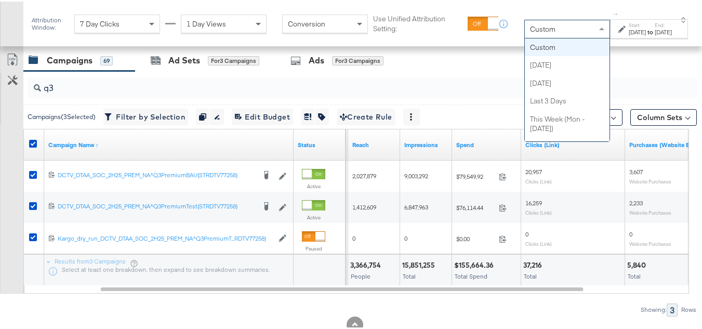
click at [540, 23] on div "Custom" at bounding box center [567, 28] width 85 height 18
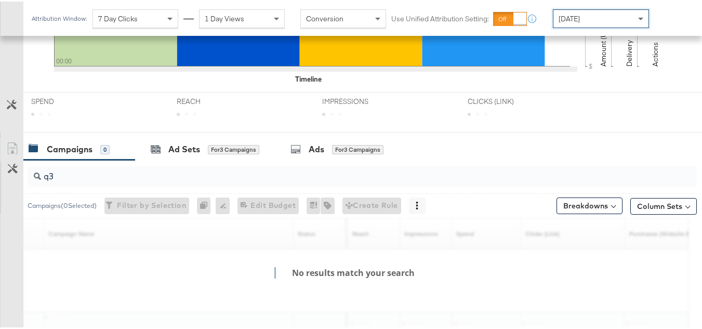
scroll to position [428, 0]
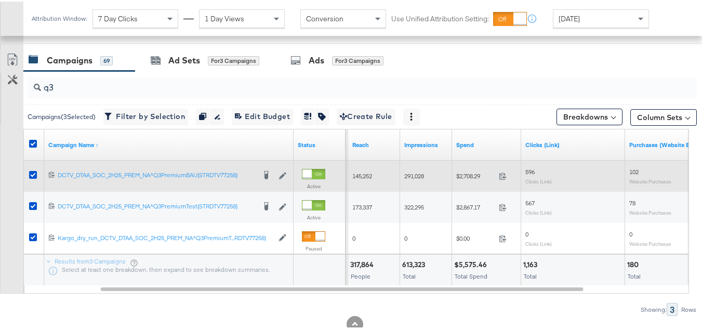
click at [468, 174] on span "$2,708.29" at bounding box center [475, 174] width 38 height 8
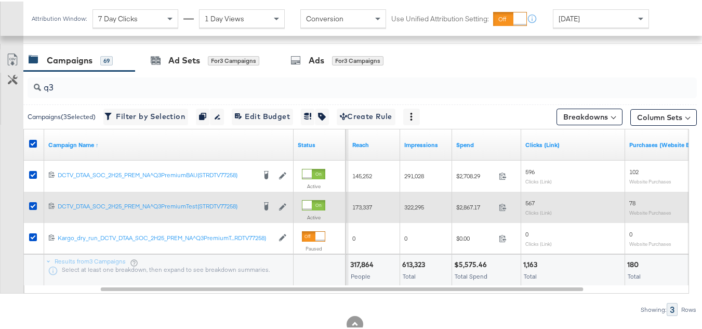
click at [464, 199] on div "$2,867.17 2867.17" at bounding box center [486, 205] width 69 height 16
click at [460, 203] on span "$2,867.17" at bounding box center [475, 206] width 38 height 8
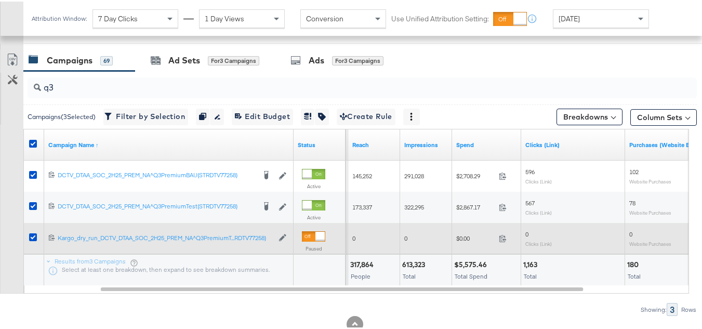
click at [405, 250] on div "0" at bounding box center [426, 236] width 52 height 31
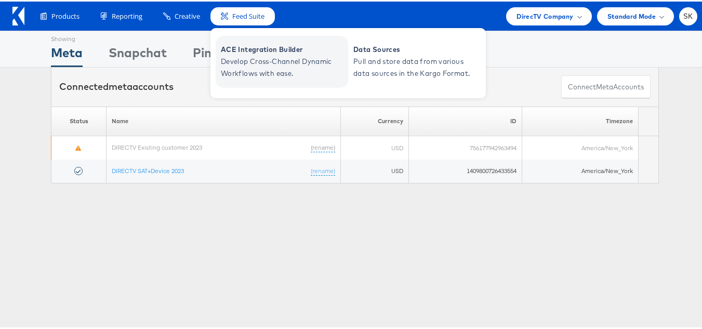
click at [262, 60] on span "Develop Cross-Channel Dynamic Workflows with ease." at bounding box center [283, 66] width 125 height 24
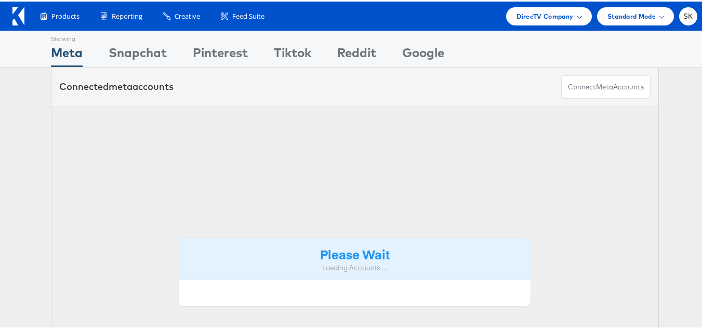
click at [538, 14] on span "DirecTV Company" at bounding box center [544, 14] width 57 height 11
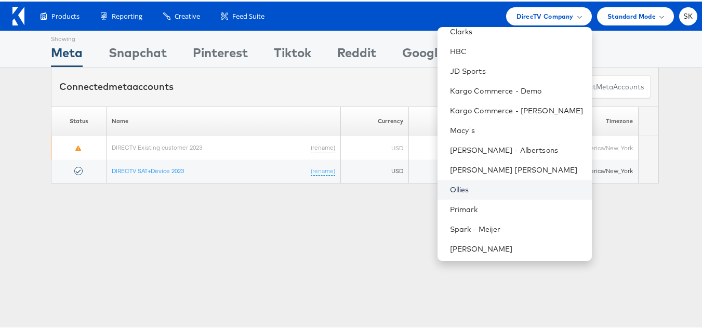
scroll to position [208, 0]
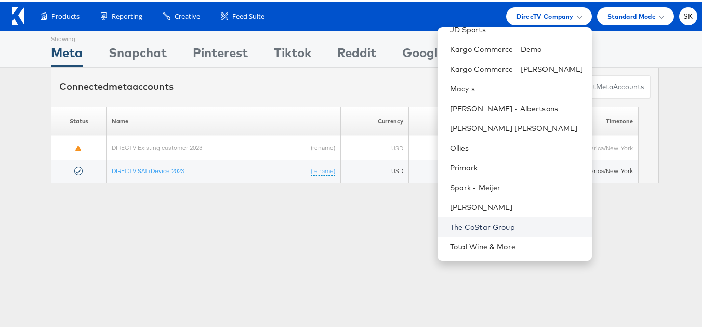
click at [476, 222] on link "The CoStar Group" at bounding box center [517, 225] width 134 height 10
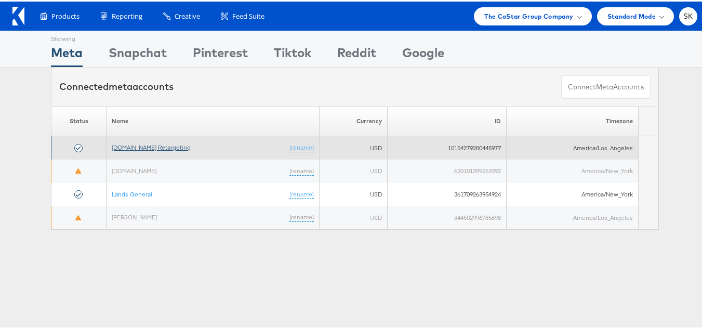
click at [162, 149] on link "[DOMAIN_NAME] Retargeting" at bounding box center [151, 146] width 79 height 8
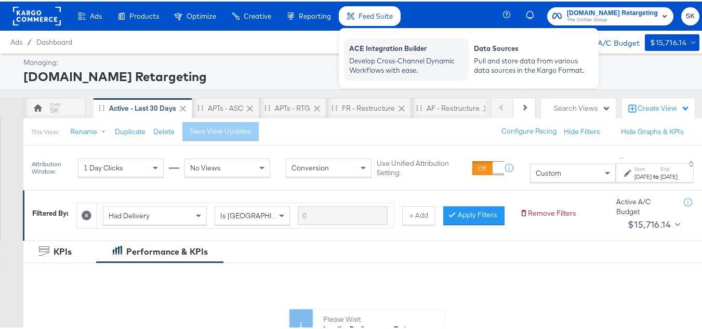
click at [371, 55] on div "Develop Cross-Channel Dynamic Workflows with ease." at bounding box center [406, 64] width 114 height 19
